Goal: Find specific page/section: Find specific page/section

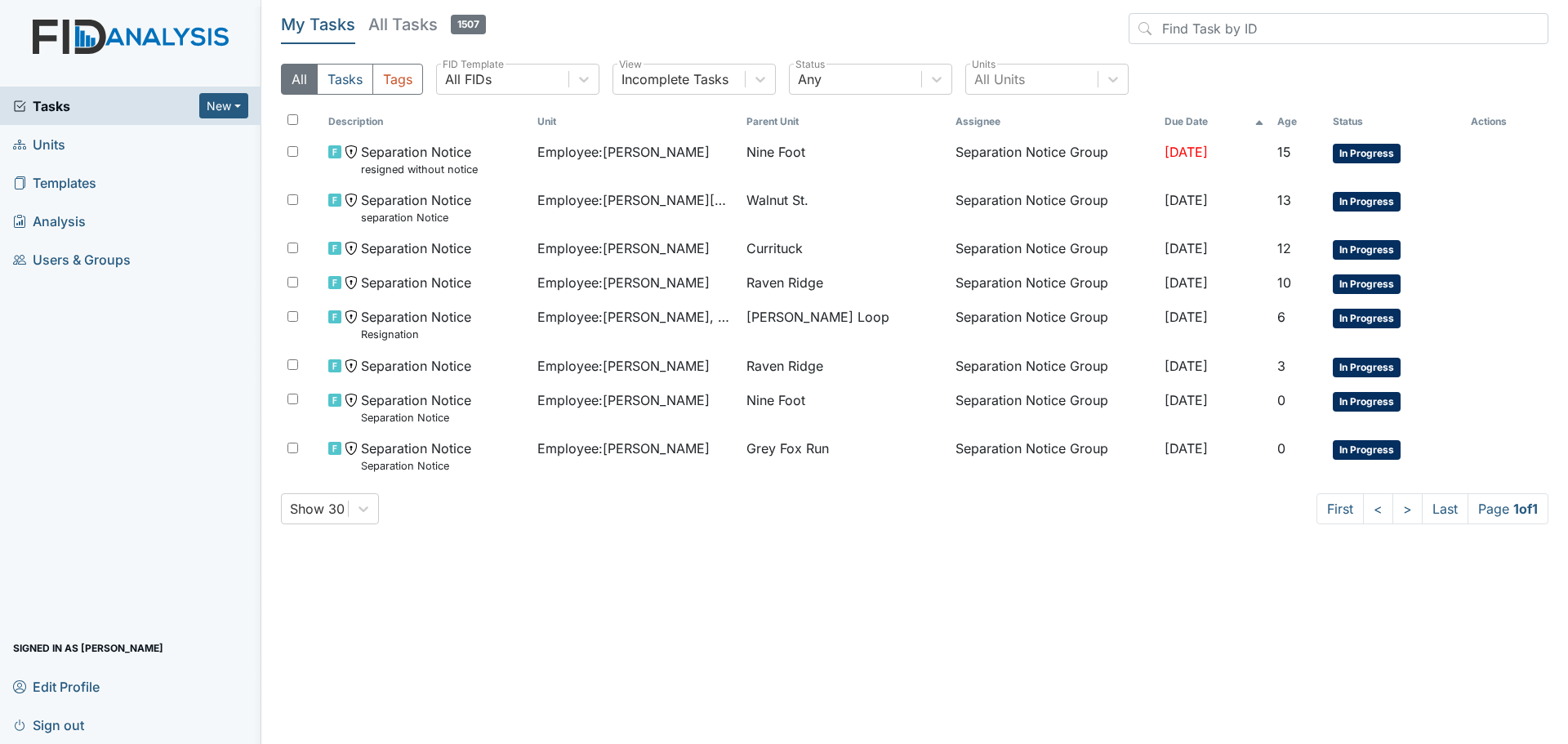
click at [85, 153] on link "Units" at bounding box center [131, 144] width 262 height 39
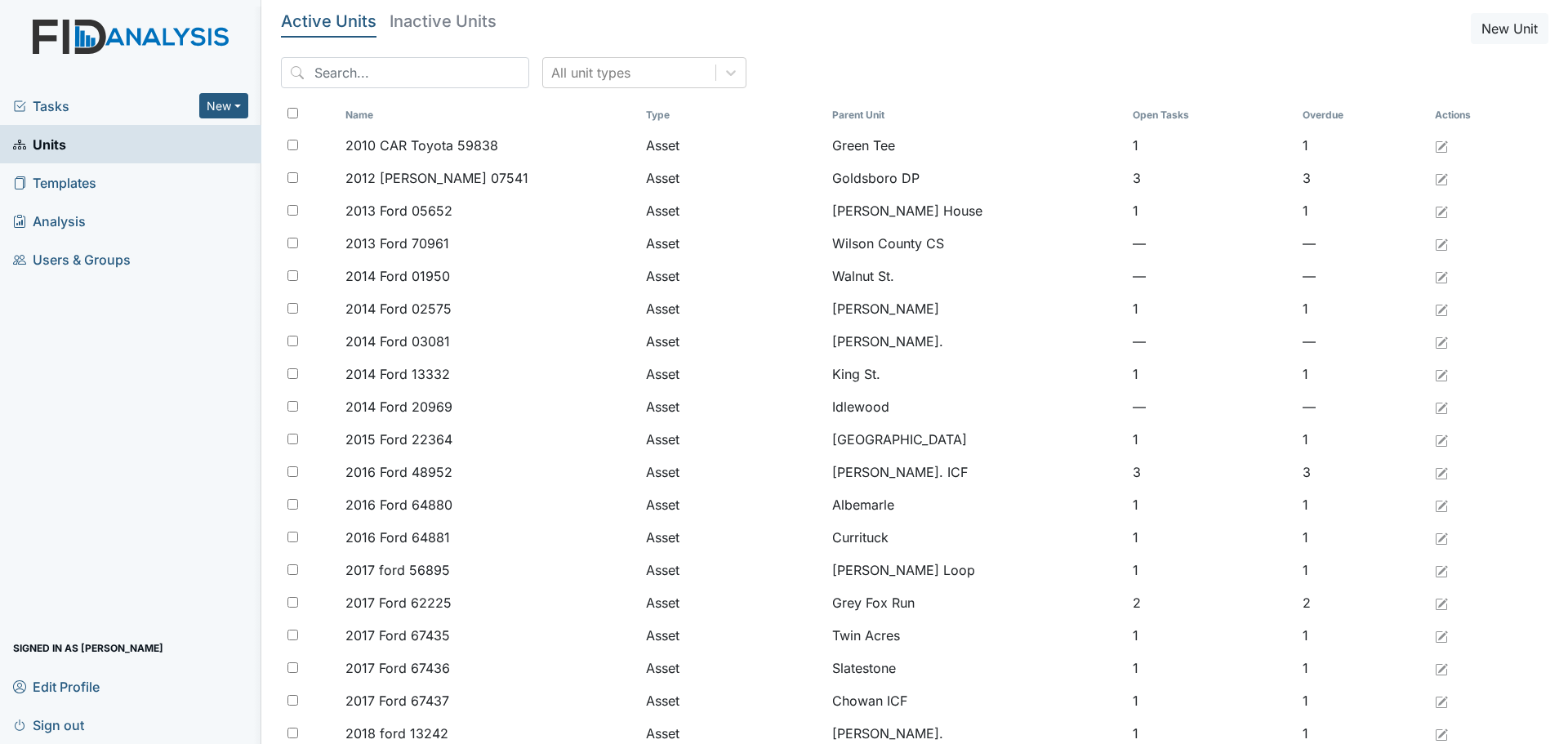
click at [420, 25] on h5 "Inactive Units" at bounding box center [443, 21] width 107 height 16
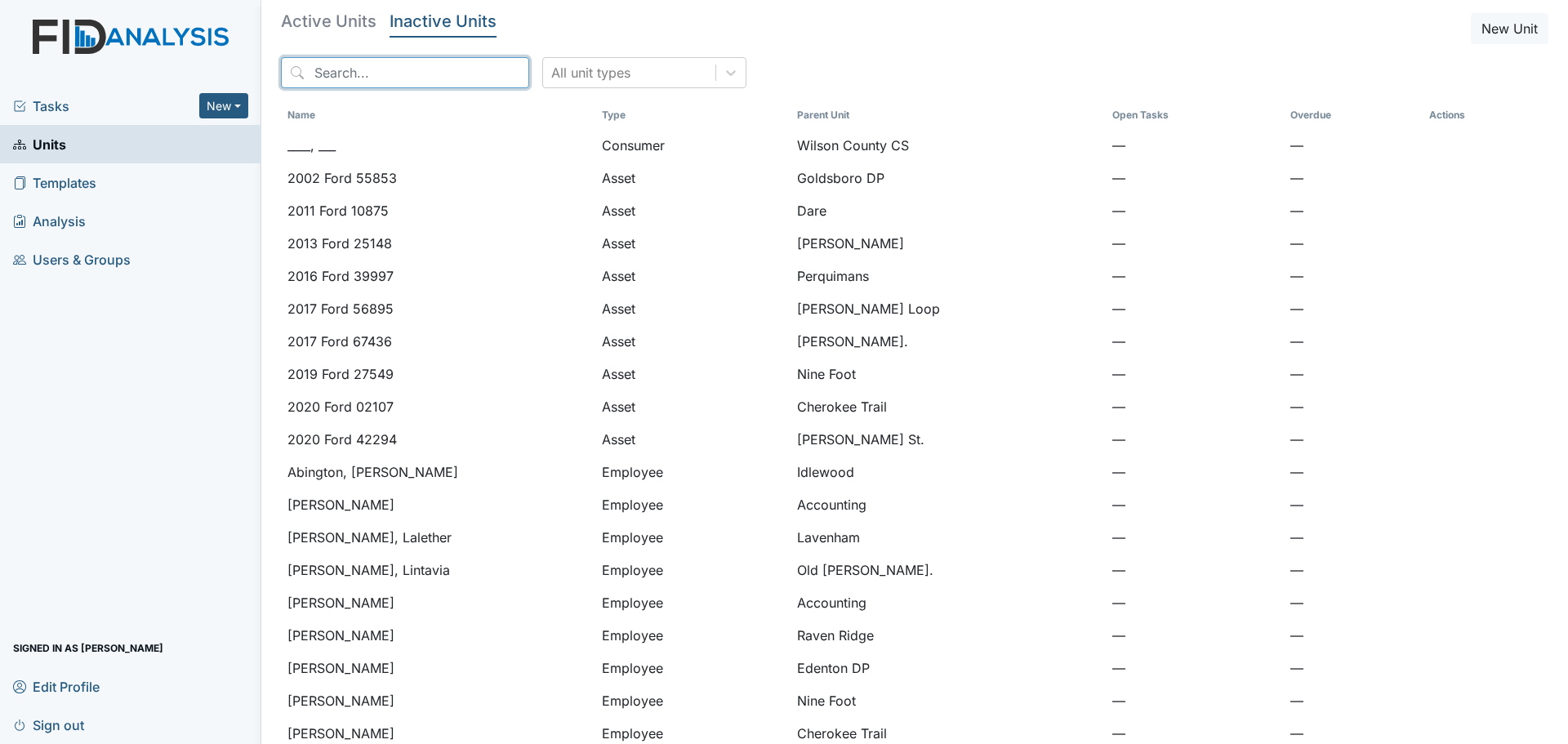
click at [365, 72] on input "search" at bounding box center [405, 72] width 248 height 31
type input "moneymaker"
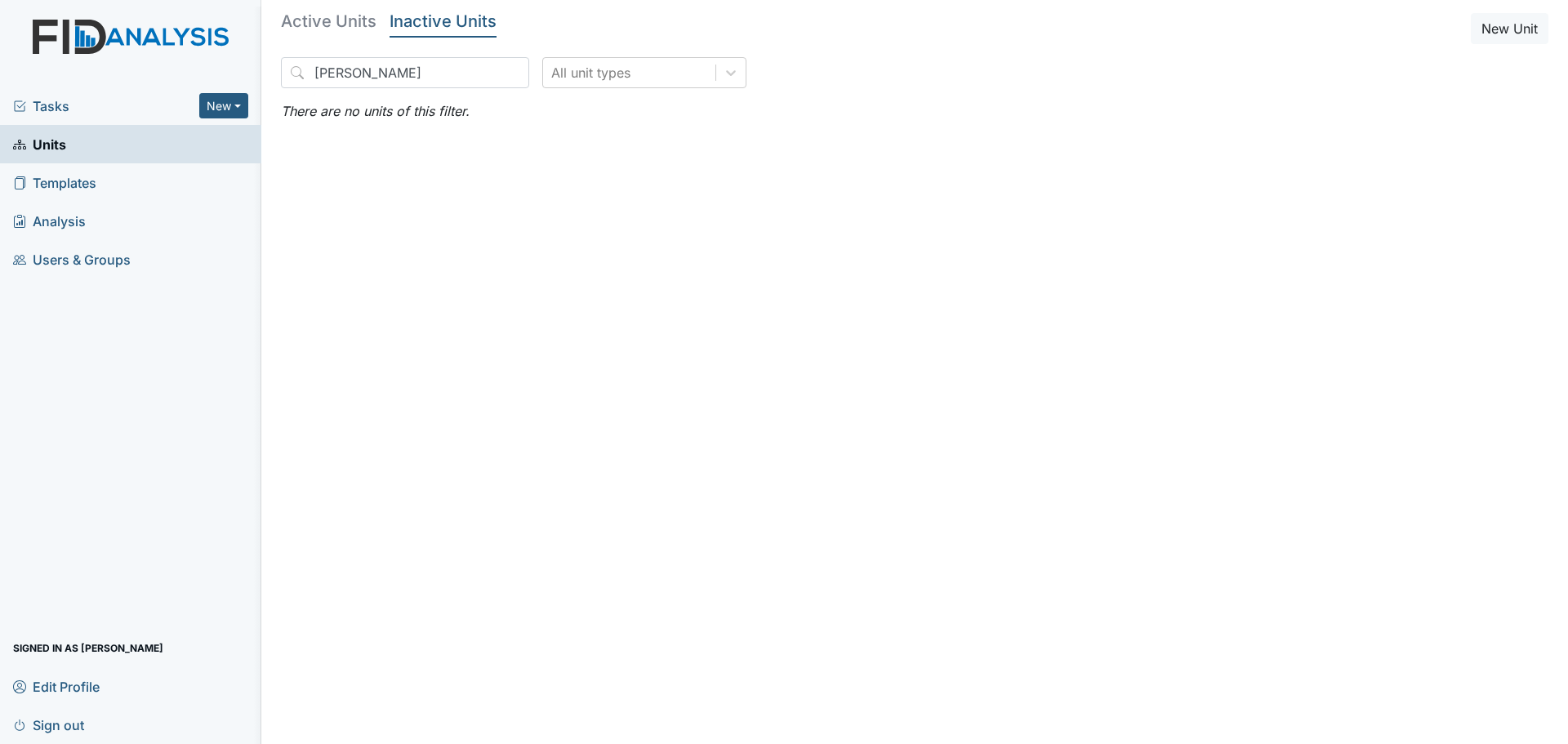
click at [343, 21] on h5 "Active Units" at bounding box center [328, 21] width 95 height 16
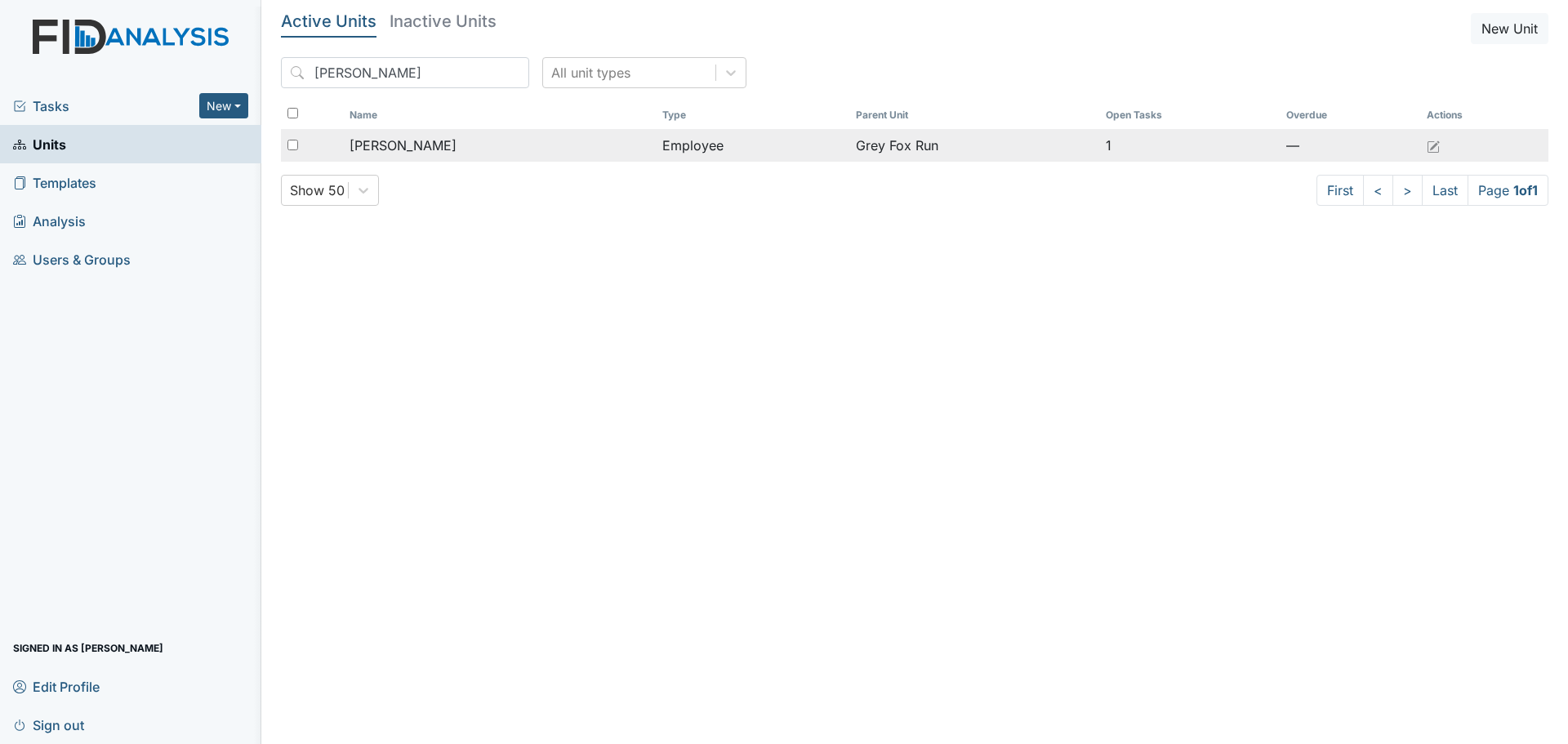
click at [422, 143] on span "[PERSON_NAME]" at bounding box center [403, 146] width 107 height 20
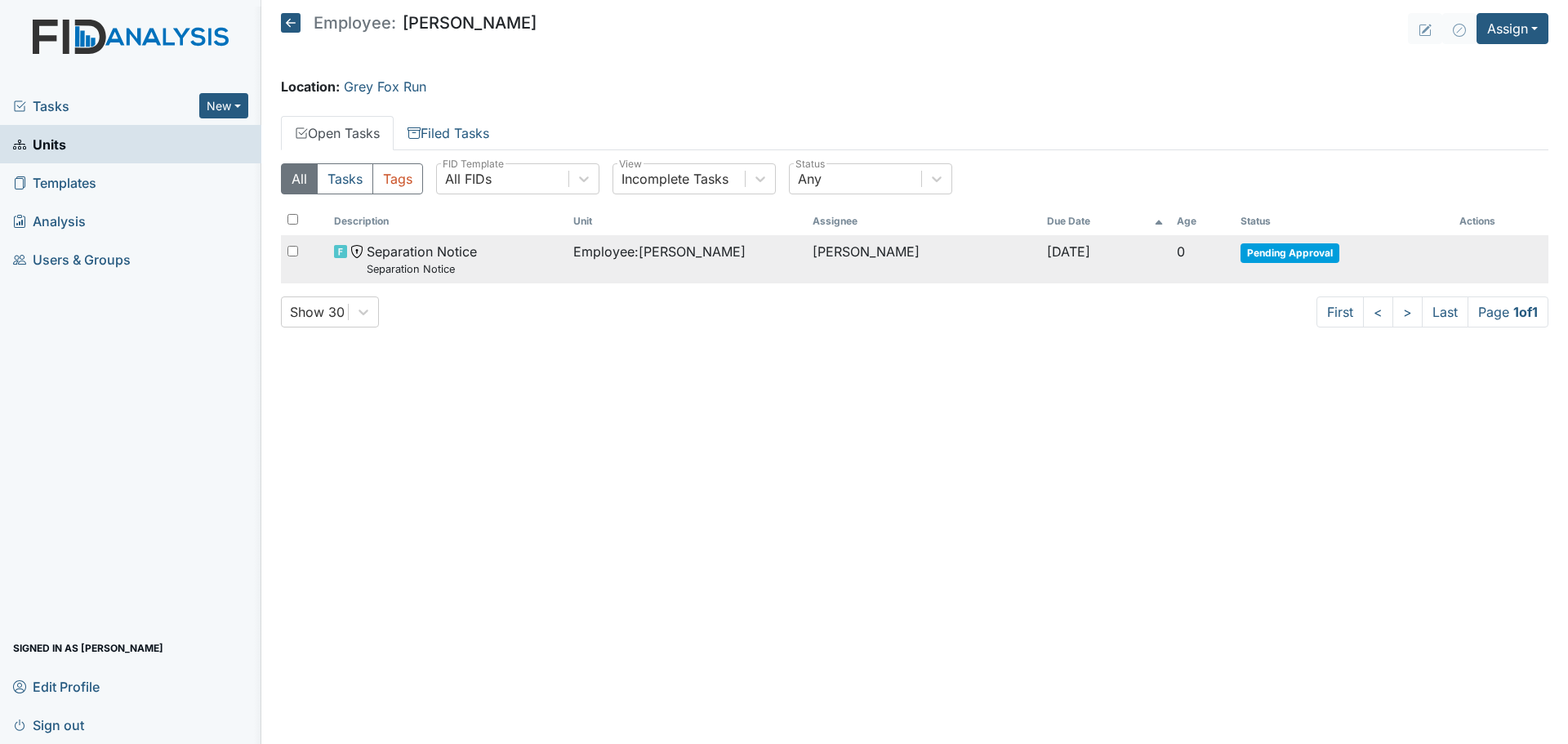
click at [707, 256] on span "Employee : [PERSON_NAME]" at bounding box center [660, 252] width 173 height 20
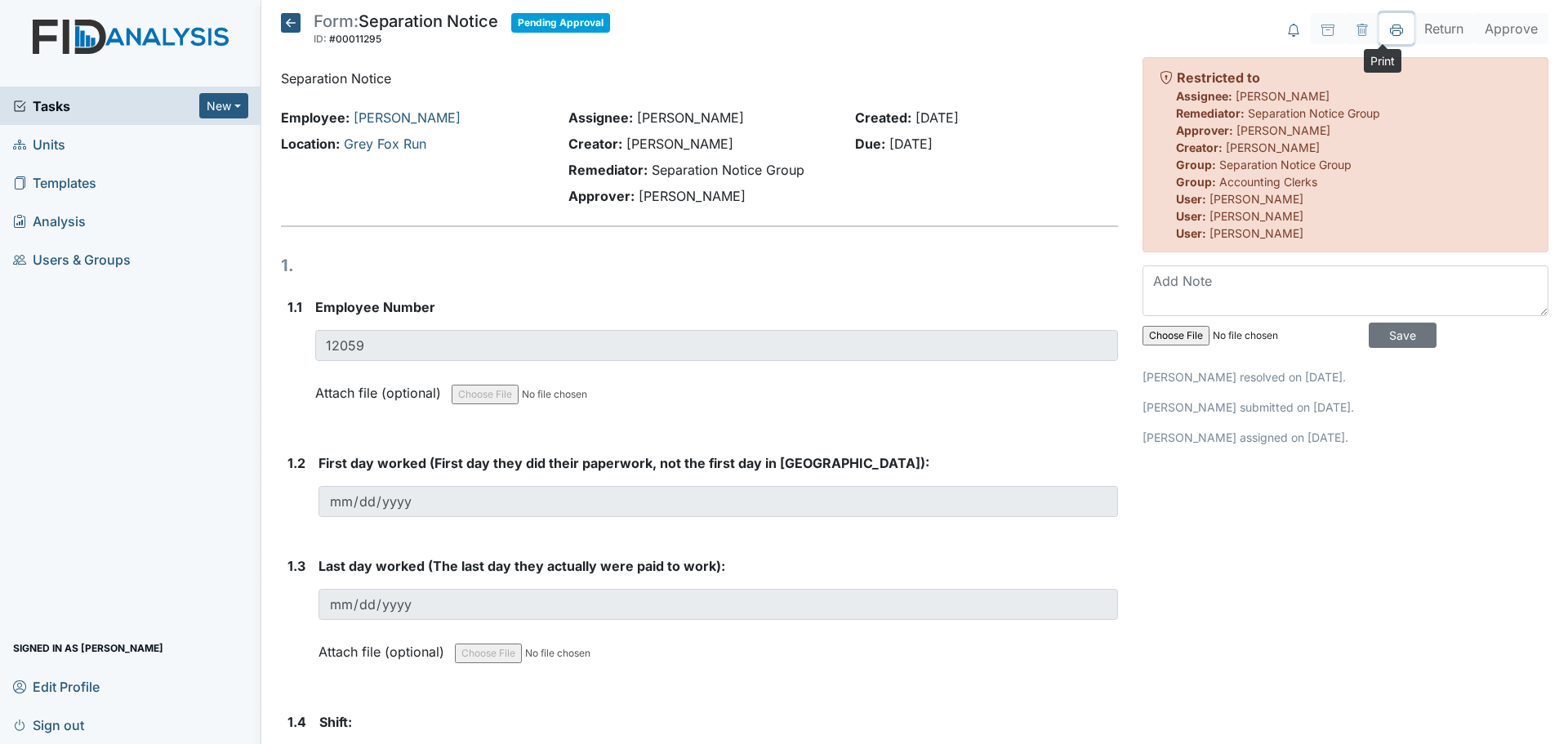
click at [1390, 35] on icon at bounding box center [1396, 30] width 13 height 13
